Goal: Task Accomplishment & Management: Complete application form

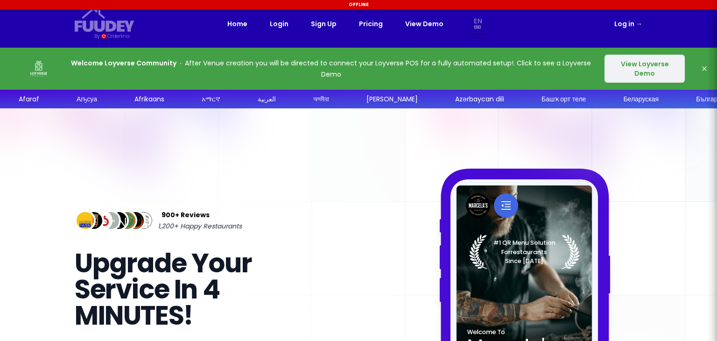
select select "en"
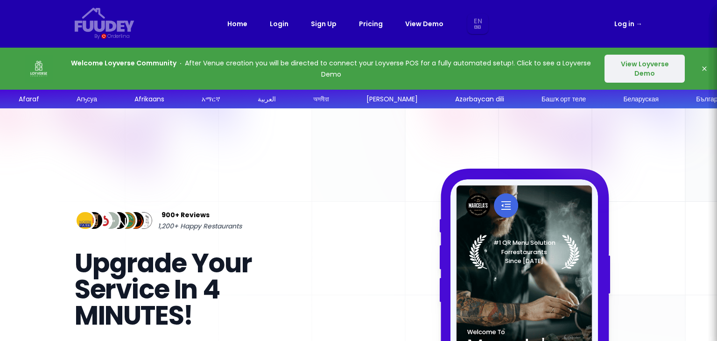
select select "en"
click at [652, 64] on button "View Loyverse Demo" at bounding box center [645, 69] width 80 height 28
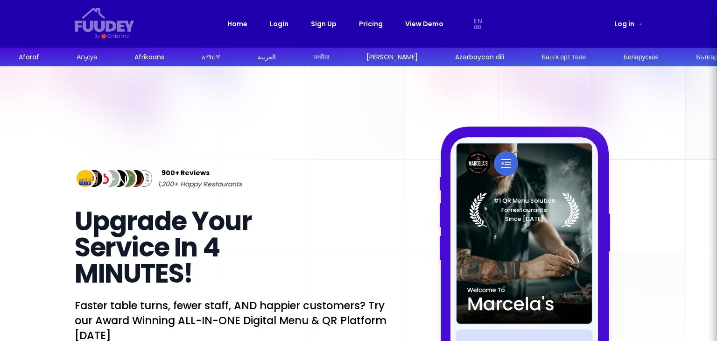
select select "en"
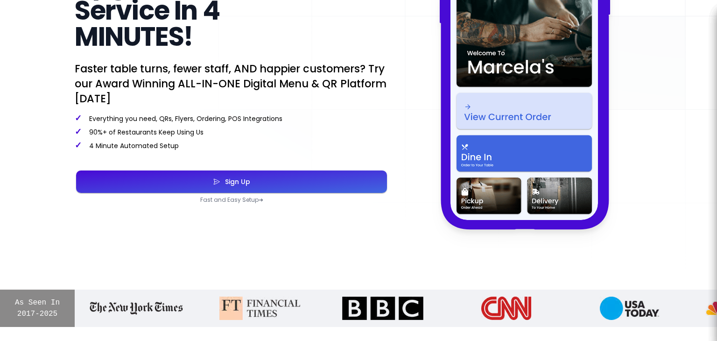
scroll to position [140, 0]
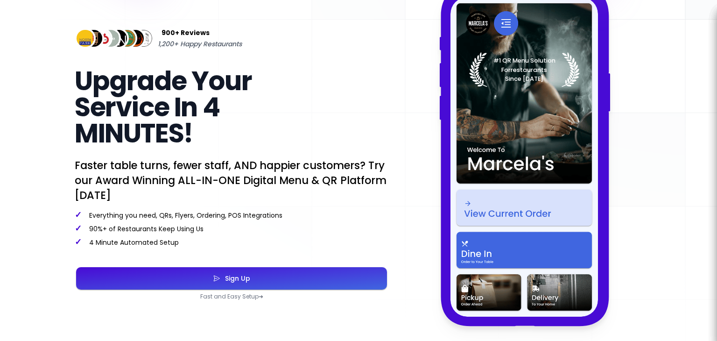
click at [520, 212] on img at bounding box center [525, 156] width 148 height 319
click at [508, 249] on img at bounding box center [525, 156] width 148 height 319
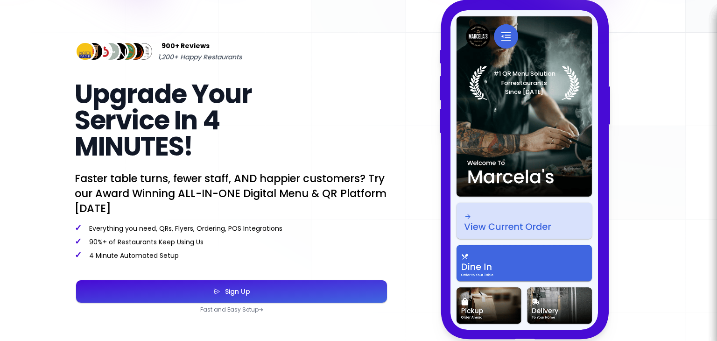
scroll to position [93, 0]
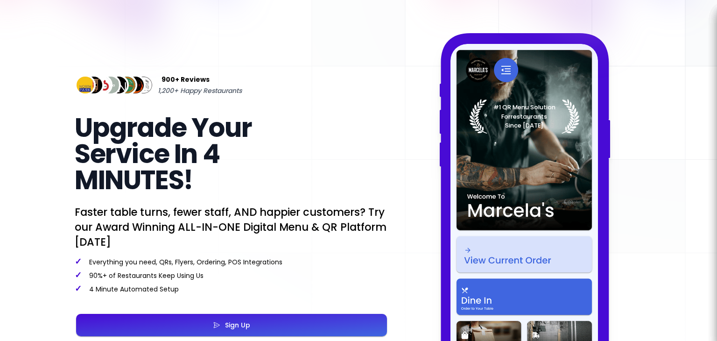
select select "en"
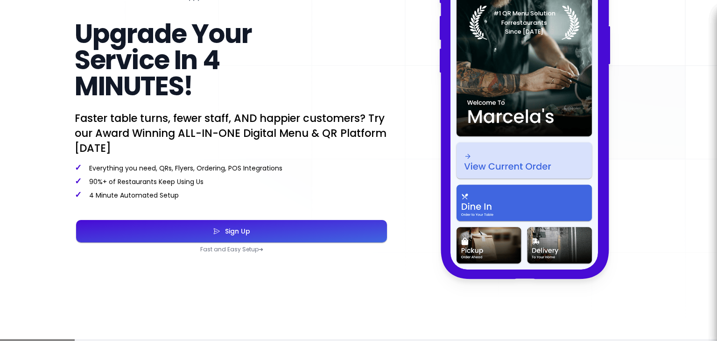
scroll to position [140, 0]
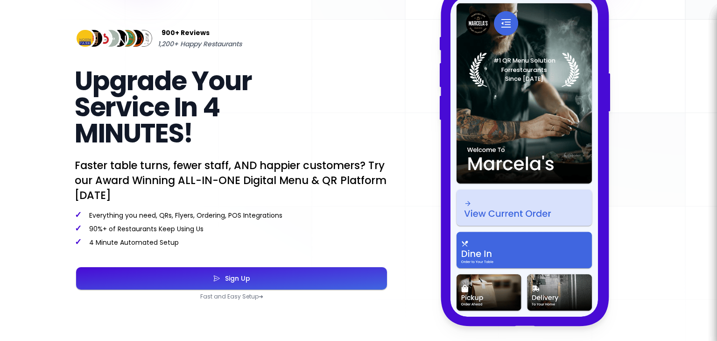
select select "en"
click at [282, 279] on button "Sign Up" at bounding box center [231, 278] width 311 height 22
select select "en"
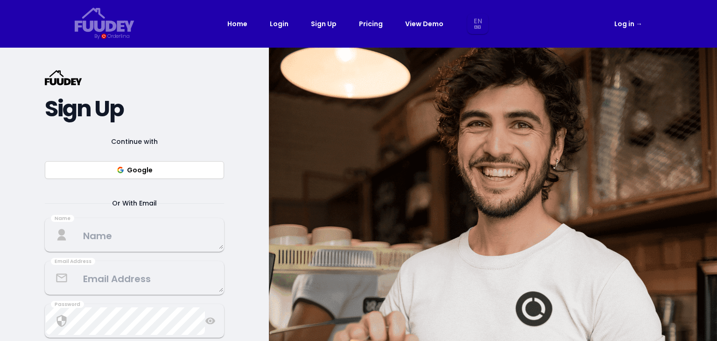
select select "en"
click at [148, 170] on button "Google" at bounding box center [134, 170] width 179 height 18
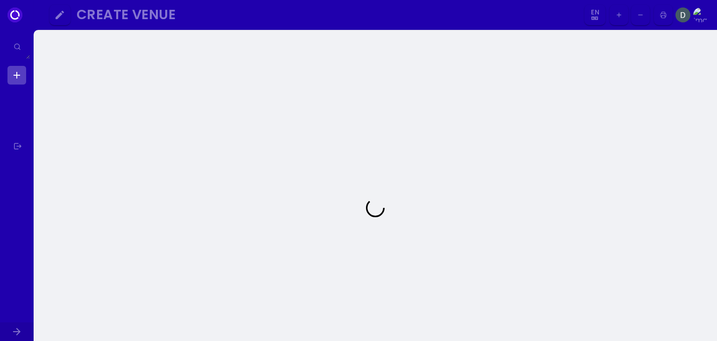
select select "en"
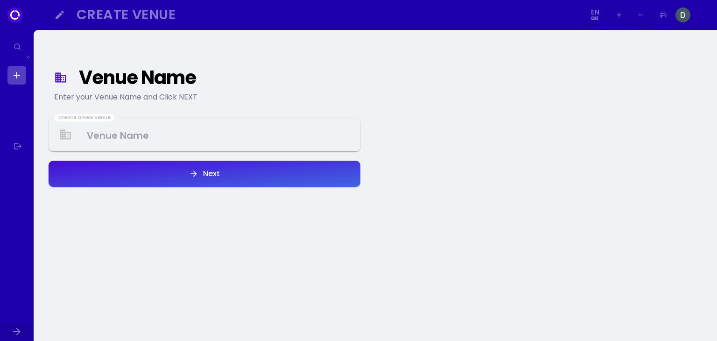
click at [198, 135] on Venue at bounding box center [205, 135] width 310 height 28
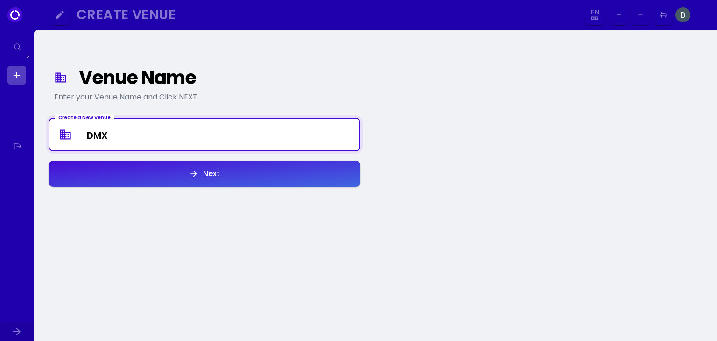
type Venue "DMX"
click at [206, 174] on div "Next" at bounding box center [209, 173] width 21 height 7
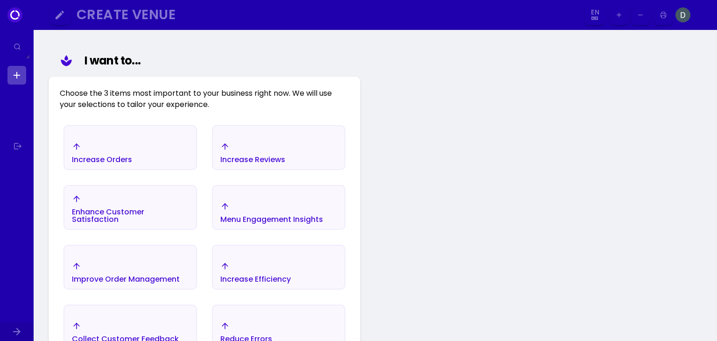
scroll to position [108, 0]
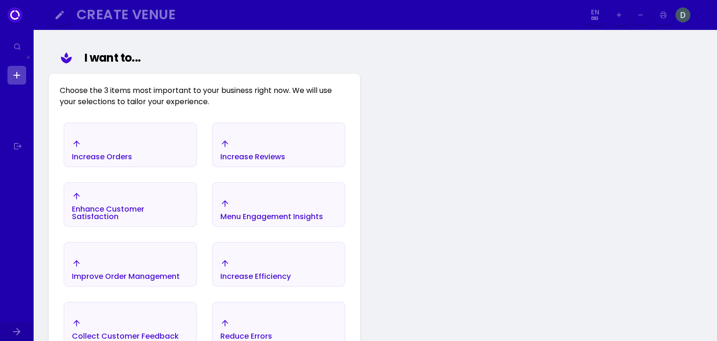
click at [178, 153] on div "Increase Orders" at bounding box center [130, 150] width 132 height 33
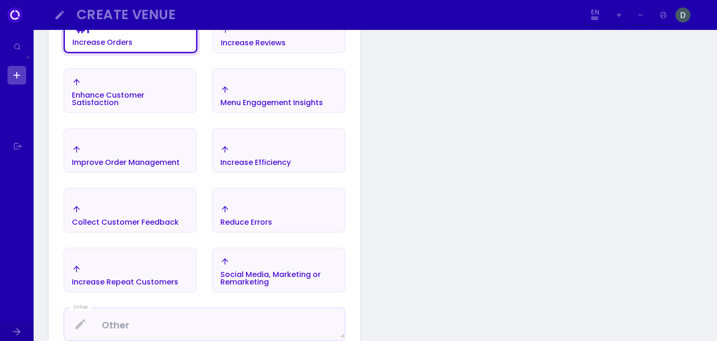
scroll to position [202, 0]
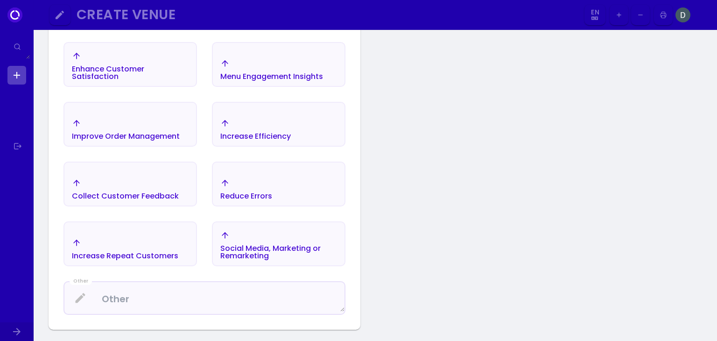
click at [128, 146] on button "Improve Order Management" at bounding box center [131, 124] width 134 height 45
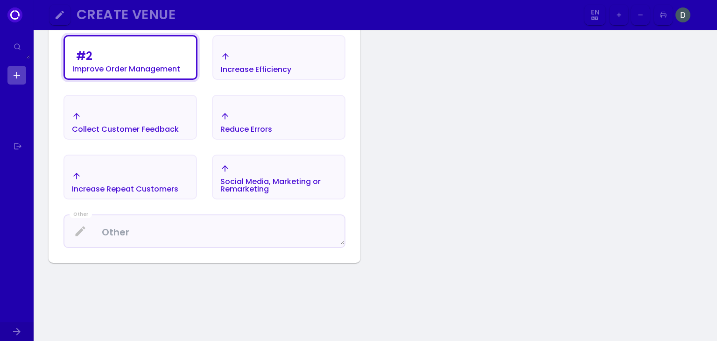
scroll to position [295, 0]
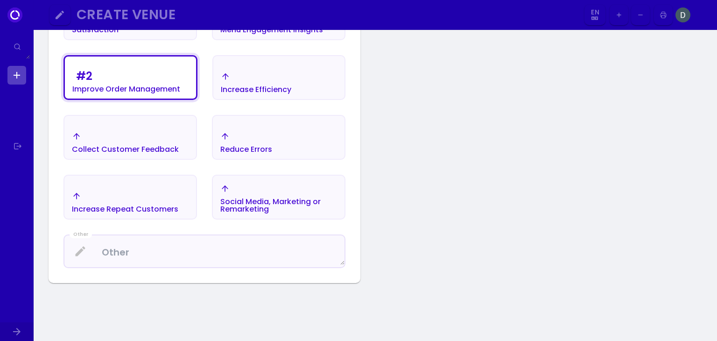
drag, startPoint x: 151, startPoint y: 211, endPoint x: 342, endPoint y: 238, distance: 192.4
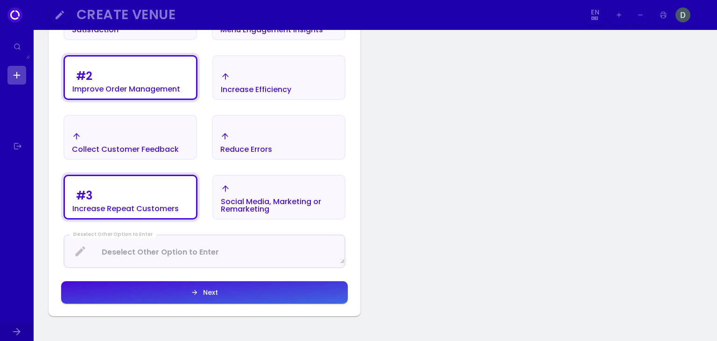
select select "en"
